Goal: Task Accomplishment & Management: Complete application form

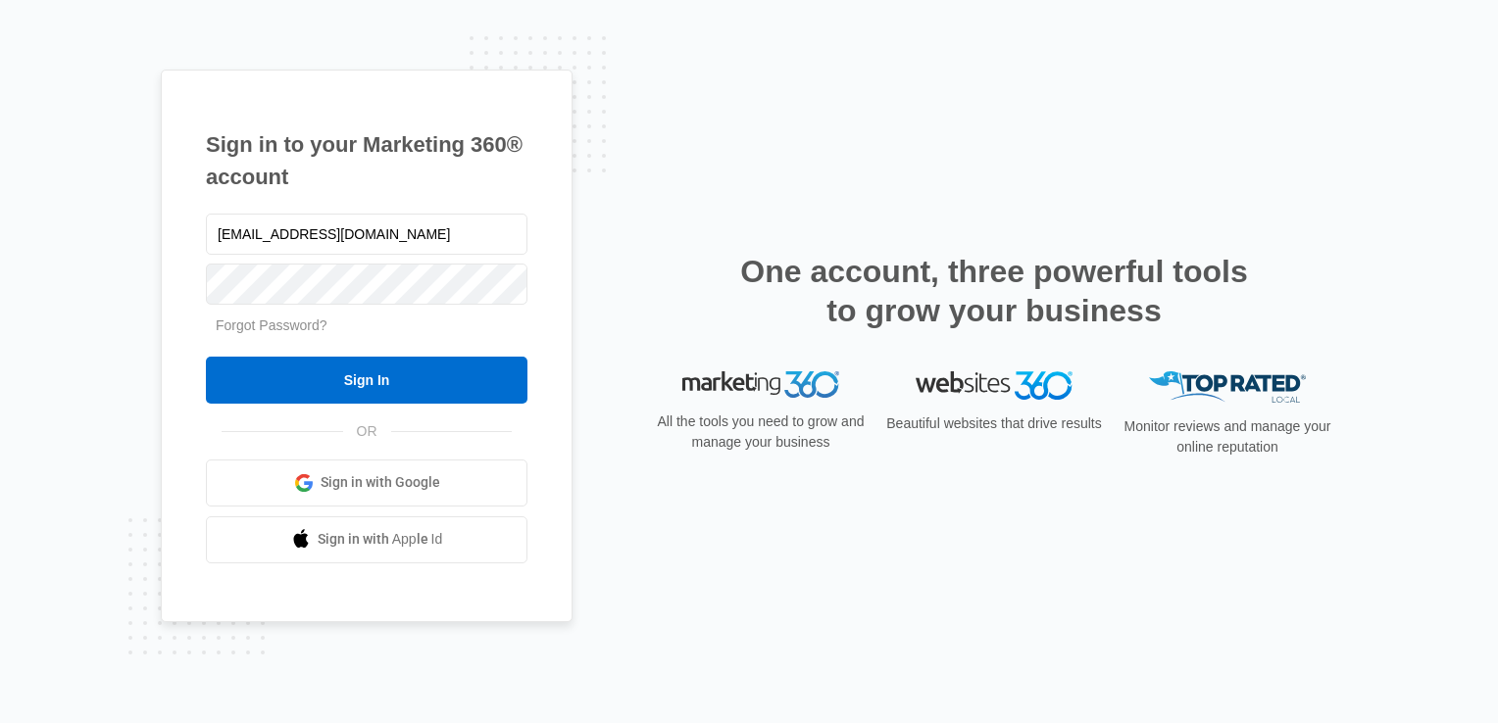
type input "[EMAIL_ADDRESS][DOMAIN_NAME]"
click at [206, 357] on input "Sign In" at bounding box center [367, 380] width 322 height 47
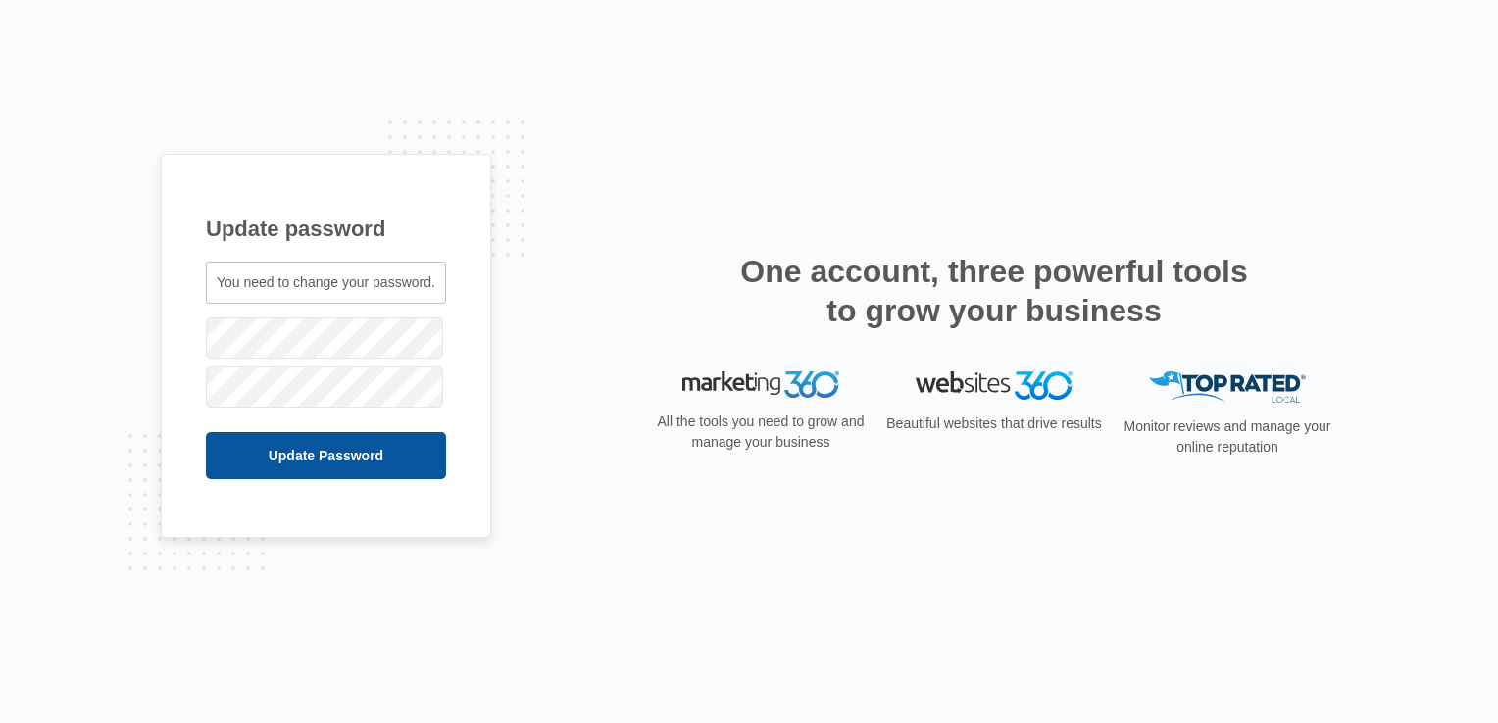
click at [319, 442] on input "Update Password" at bounding box center [326, 455] width 240 height 47
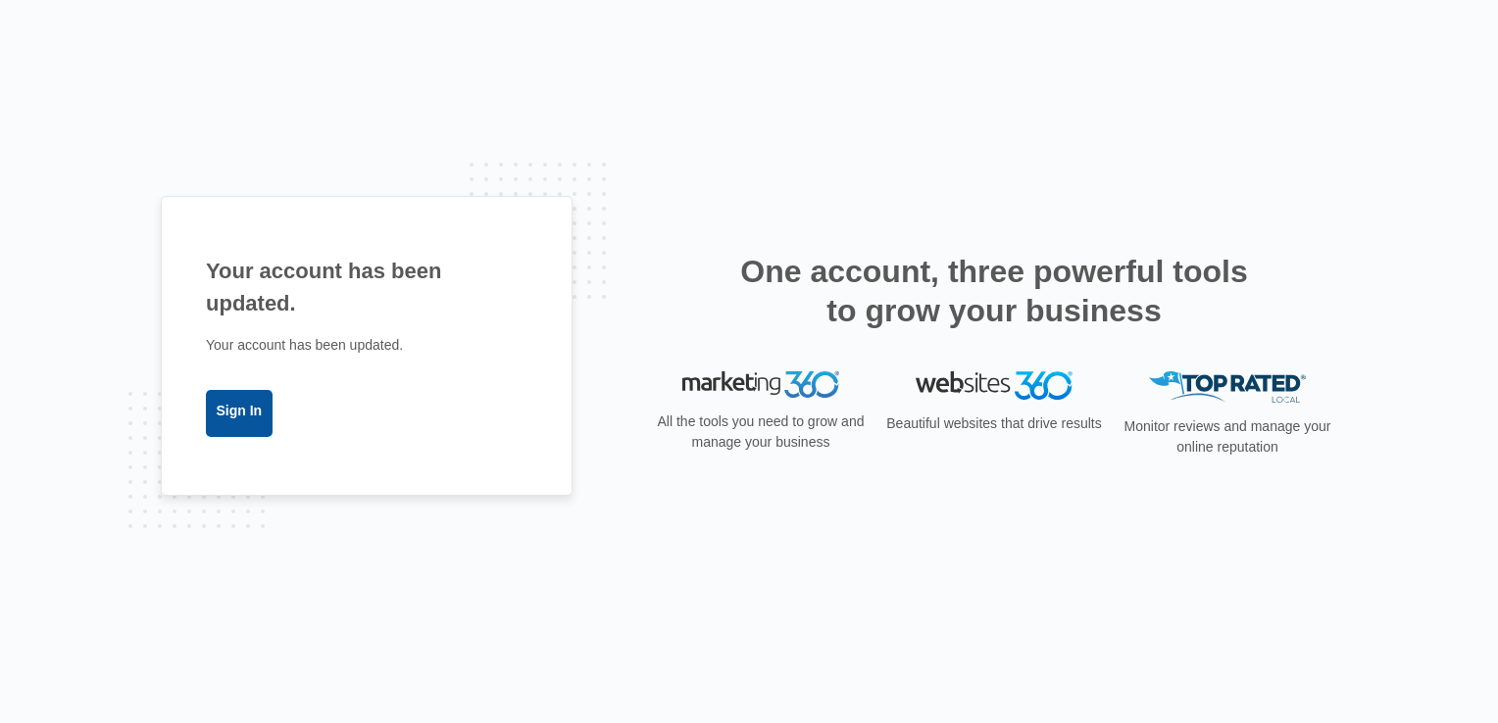
click at [255, 408] on link "Sign In" at bounding box center [239, 413] width 67 height 47
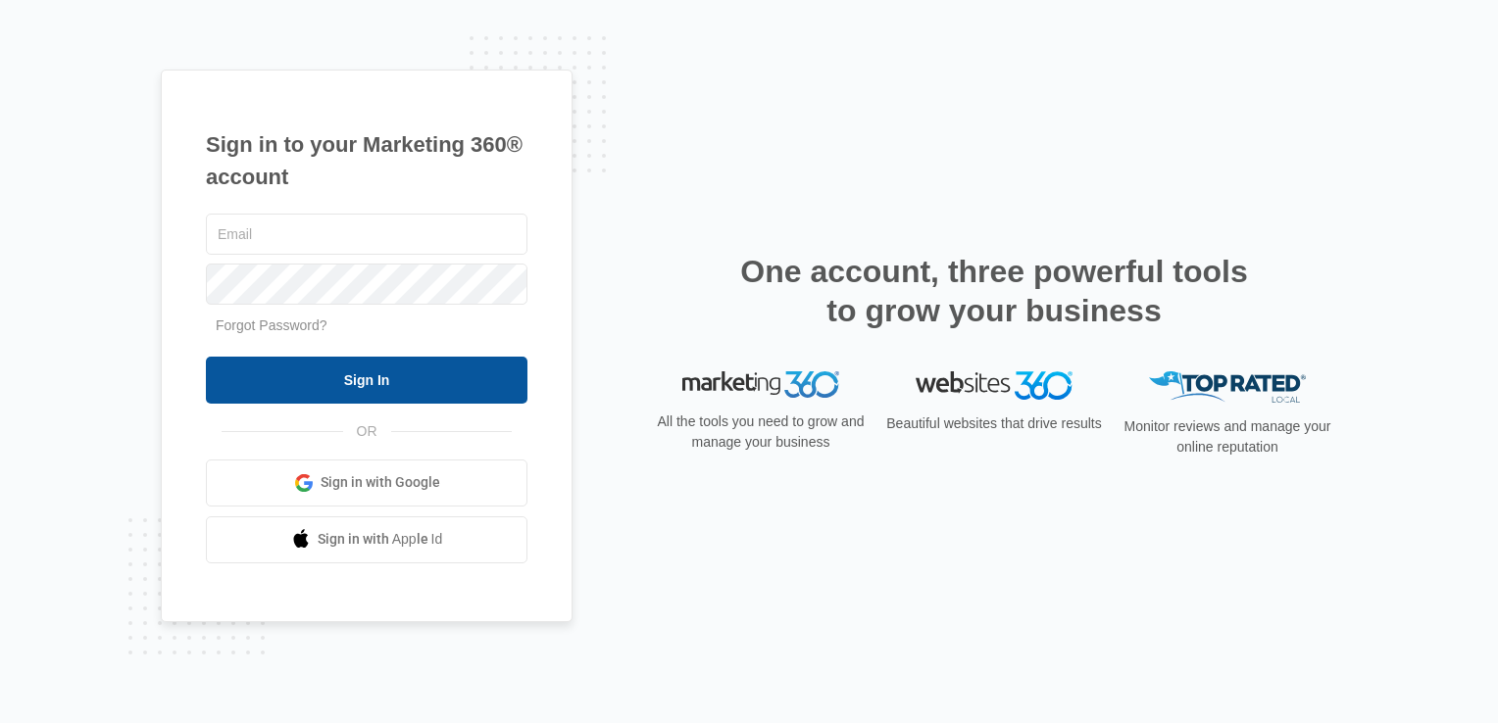
type input "[EMAIL_ADDRESS][DOMAIN_NAME]"
click at [380, 384] on input "Sign In" at bounding box center [367, 380] width 322 height 47
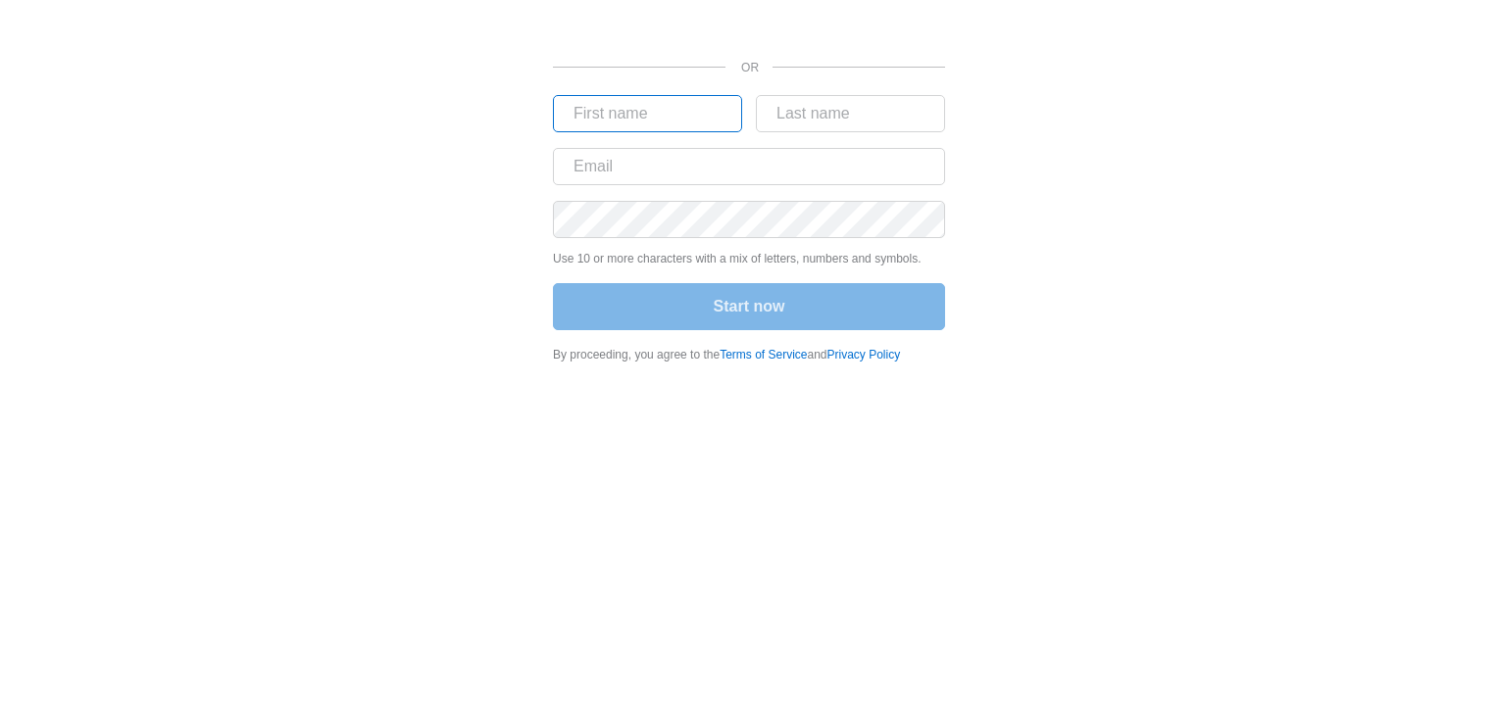
click at [670, 120] on input "text" at bounding box center [647, 113] width 189 height 37
type input "samuel"
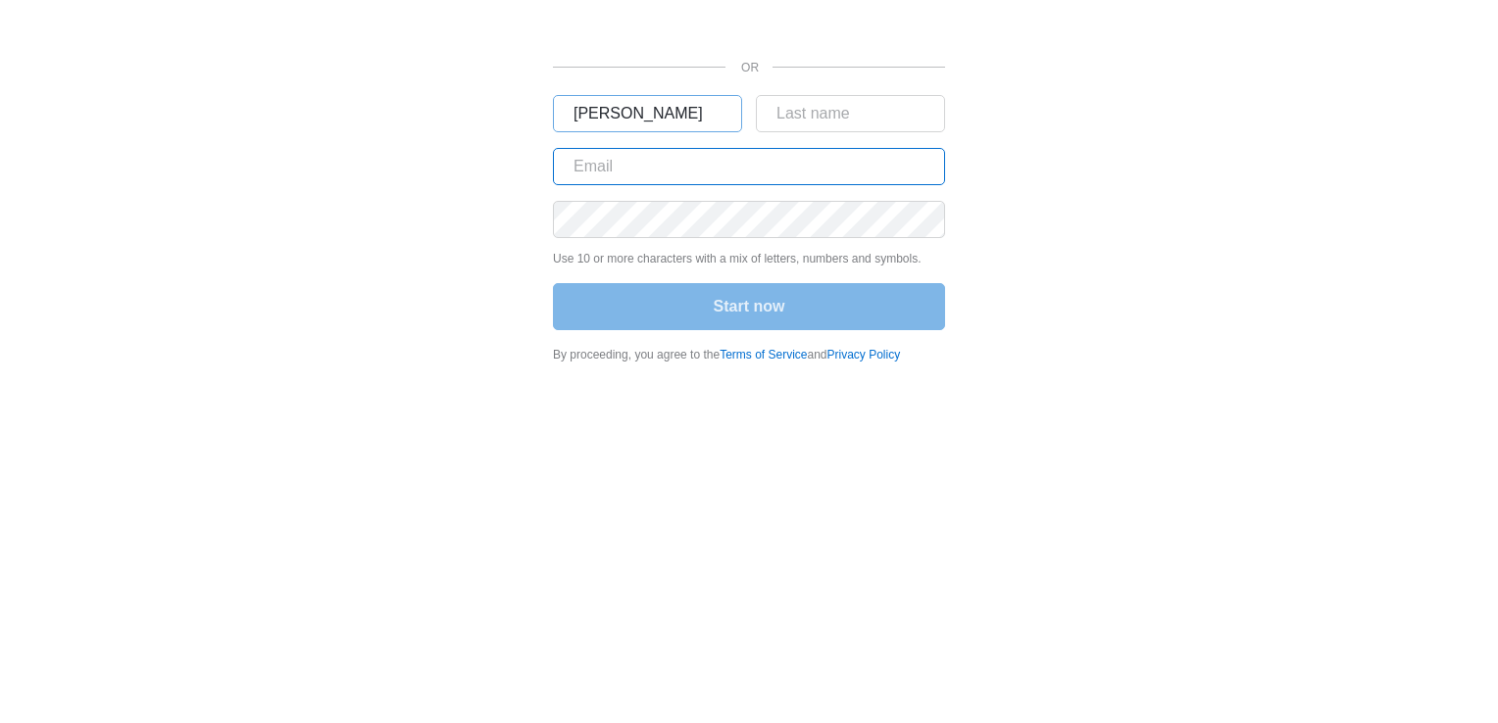
type input "sam@zipupzipper.com"
click at [824, 122] on input "text" at bounding box center [850, 113] width 189 height 37
type input "dadbin"
type input "info@zipupzipper.com"
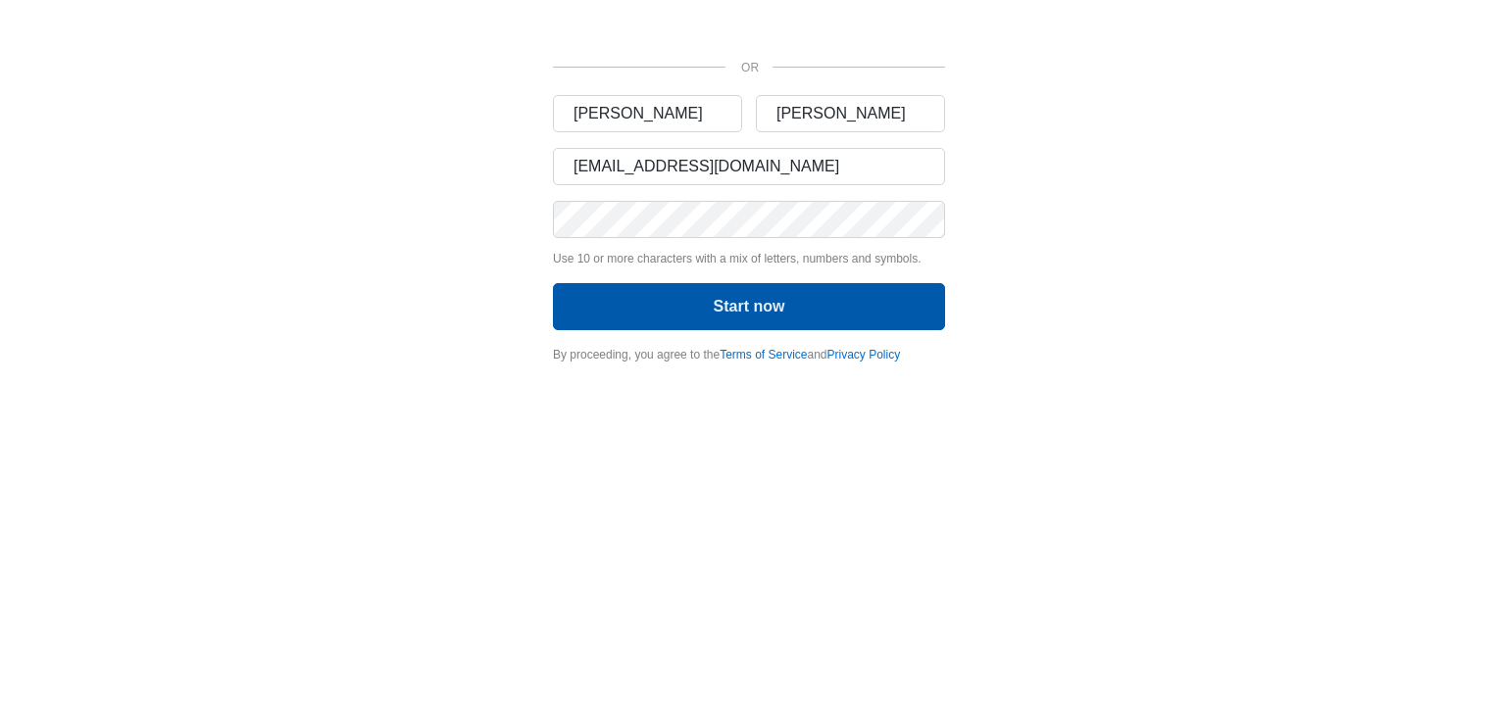
click at [720, 308] on button "Start now" at bounding box center [749, 306] width 392 height 47
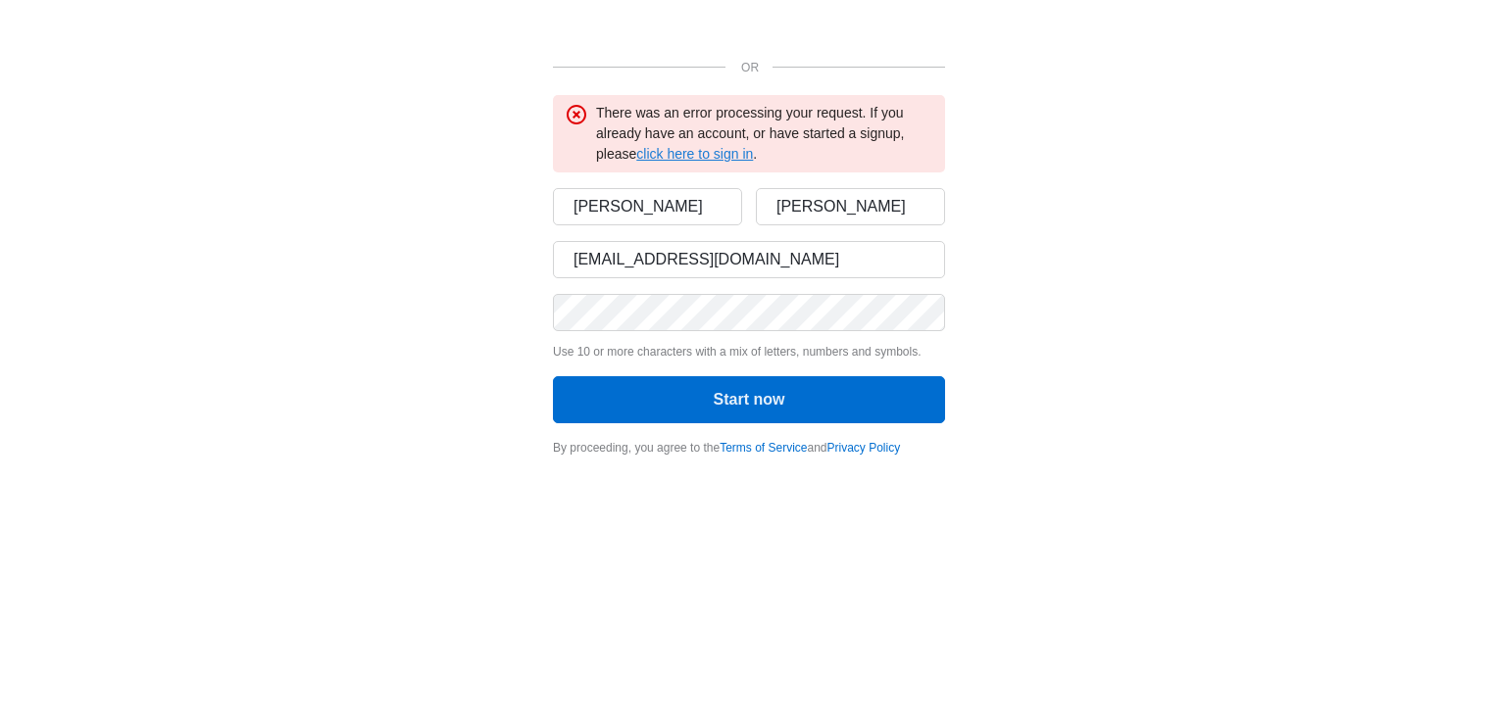
click at [682, 159] on link "click here to sign in" at bounding box center [694, 154] width 117 height 16
